Goal: Communication & Community: Answer question/provide support

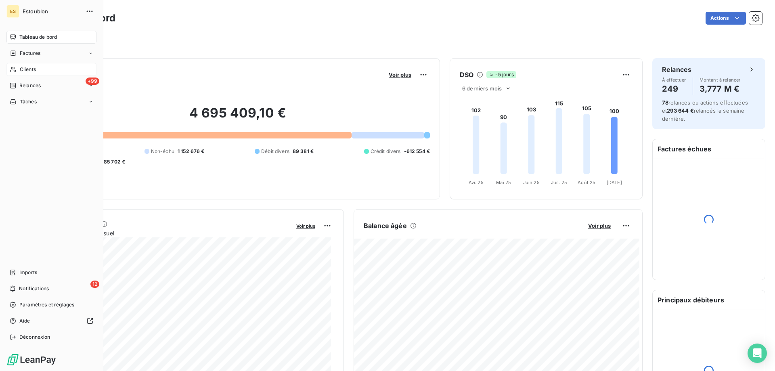
click at [17, 68] on div "Clients" at bounding box center [51, 69] width 90 height 13
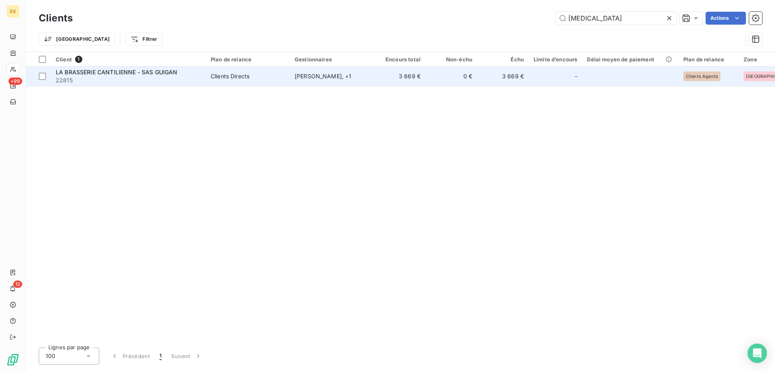
type input "[MEDICAL_DATA]"
click at [159, 75] on span "LA BRASSERIE CANTILIENNE - SAS GUIGAN" at bounding box center [117, 72] width 122 height 7
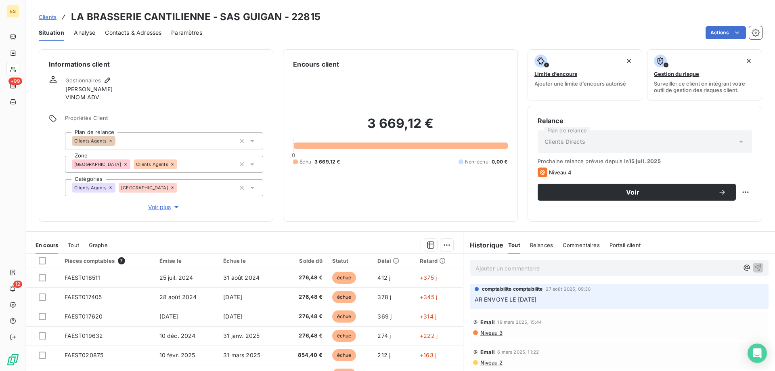
click at [527, 265] on p "Ajouter un commentaire ﻿" at bounding box center [606, 268] width 263 height 10
